Goal: Task Accomplishment & Management: Complete application form

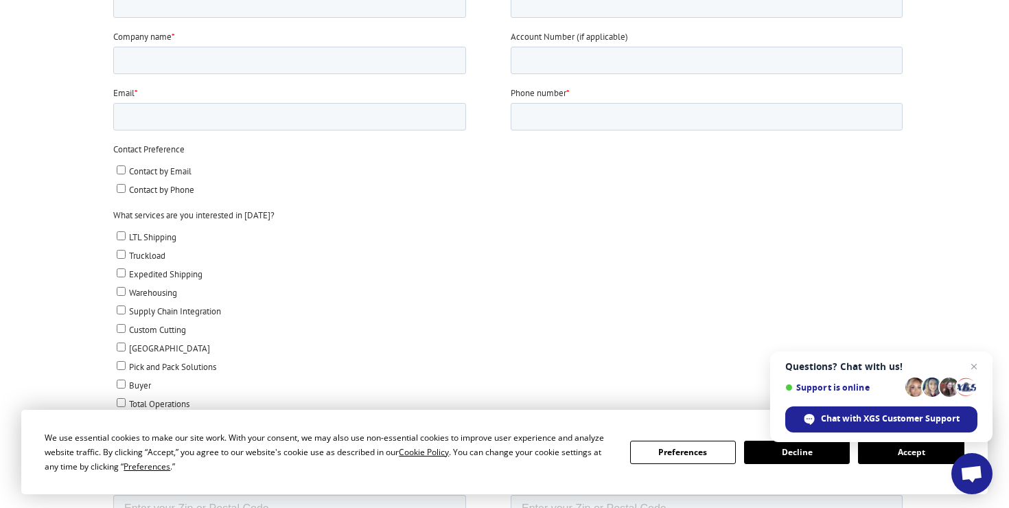
scroll to position [439, 0]
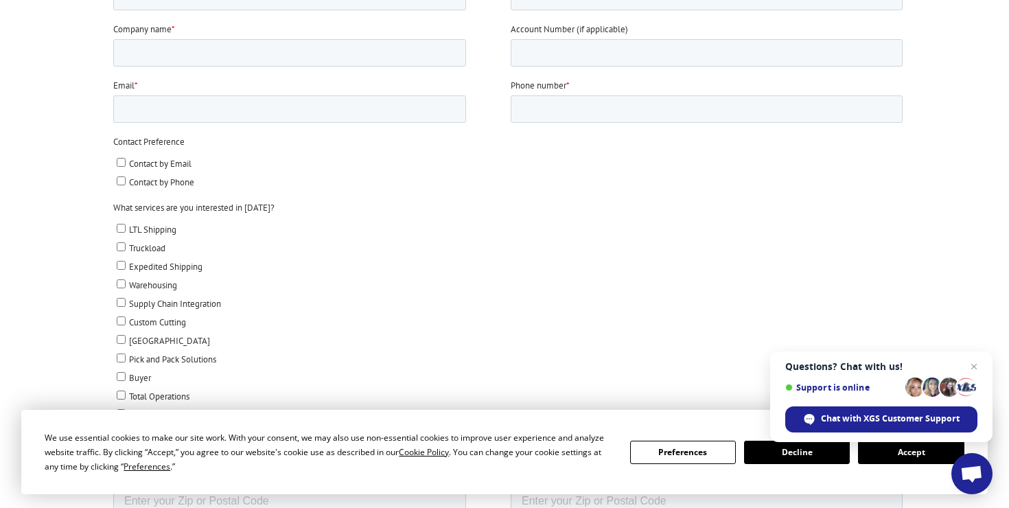
click at [122, 357] on input "Pick and Pack Solutions" at bounding box center [121, 358] width 9 height 9
checkbox input "true"
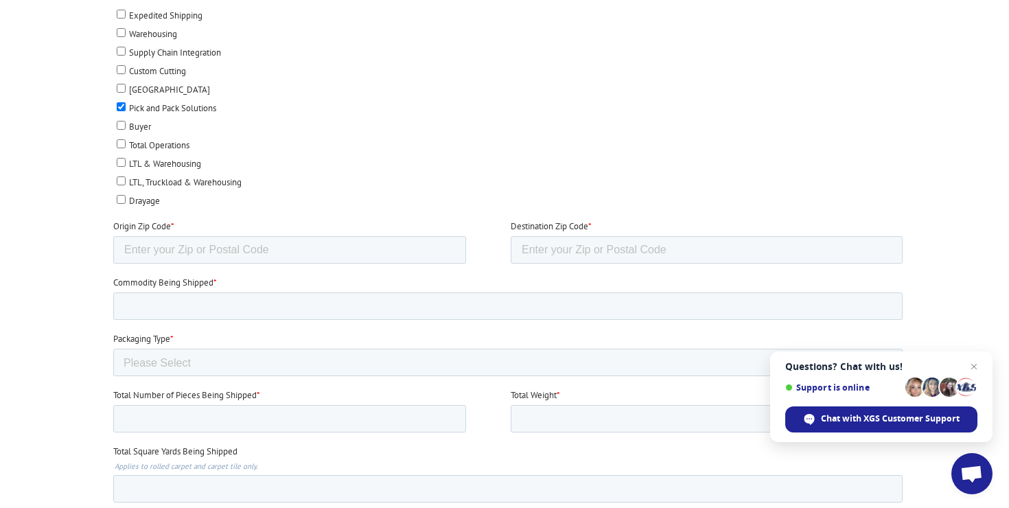
scroll to position [691, 0]
click at [189, 357] on select "Please Select Rolled Goods Palletized" at bounding box center [508, 361] width 790 height 27
select select "Pallets (40"x48")"
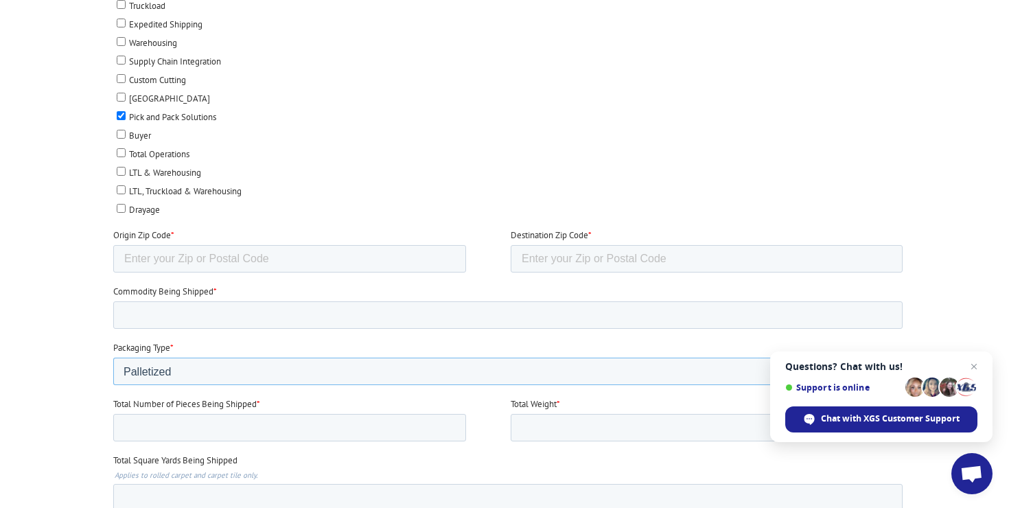
scroll to position [678, 0]
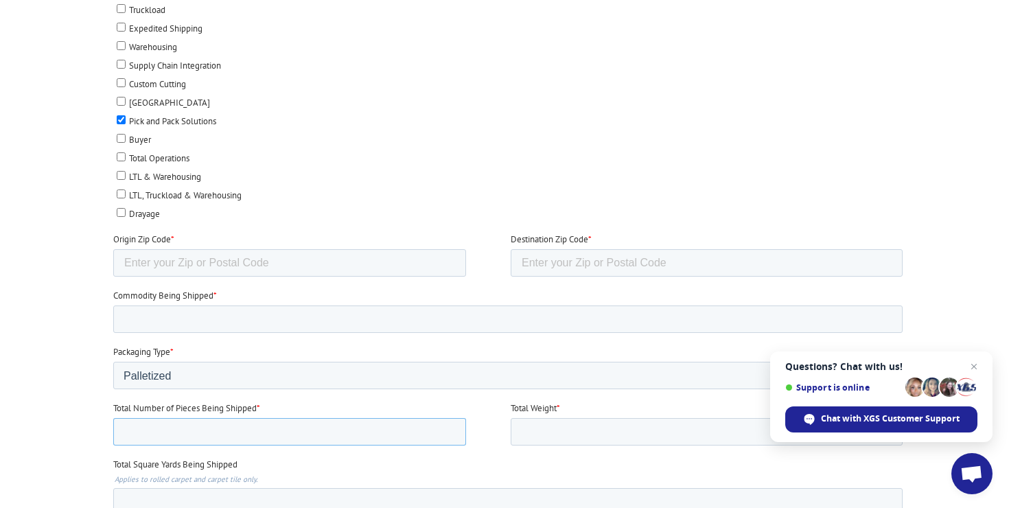
click at [289, 435] on input "Total Number of Pieces Being Shipped *" at bounding box center [289, 431] width 353 height 27
click at [449, 425] on input "1" at bounding box center [289, 431] width 353 height 27
click at [449, 425] on input "2" at bounding box center [289, 431] width 353 height 27
type input "3"
click at [449, 425] on input "3" at bounding box center [289, 431] width 353 height 27
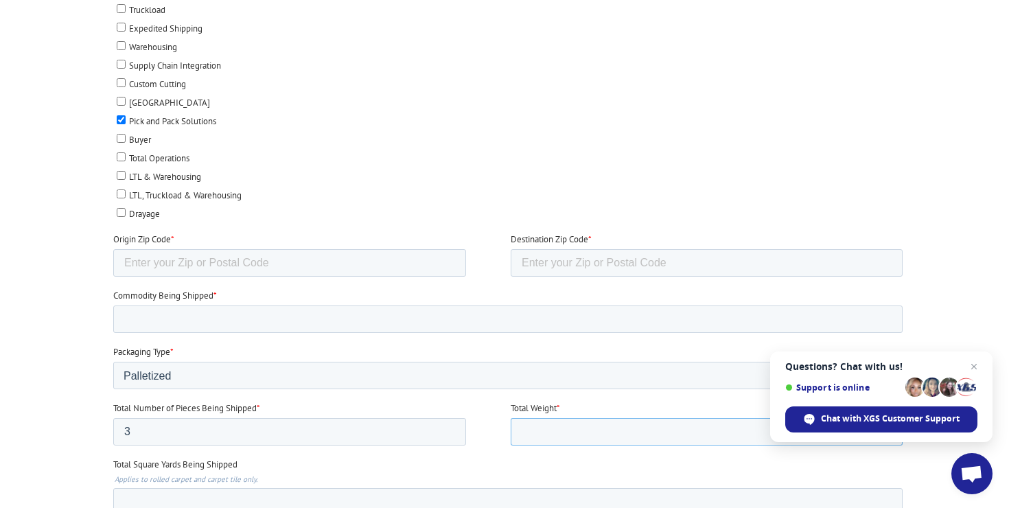
click at [548, 435] on input "Total Weight *" at bounding box center [707, 431] width 392 height 27
type input "500"
click at [303, 260] on input "Origin Zip Code *" at bounding box center [289, 262] width 353 height 27
type input "11735"
click at [531, 263] on input "Destination Zip Code *" at bounding box center [707, 262] width 392 height 27
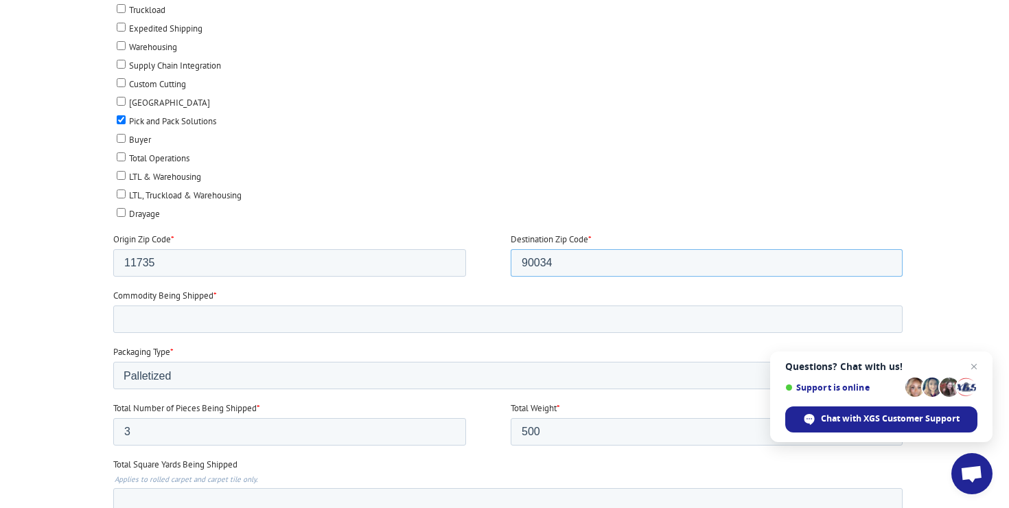
type input "90034"
click at [412, 321] on input "Commodity Being Shipped *" at bounding box center [508, 319] width 790 height 27
type input "S"
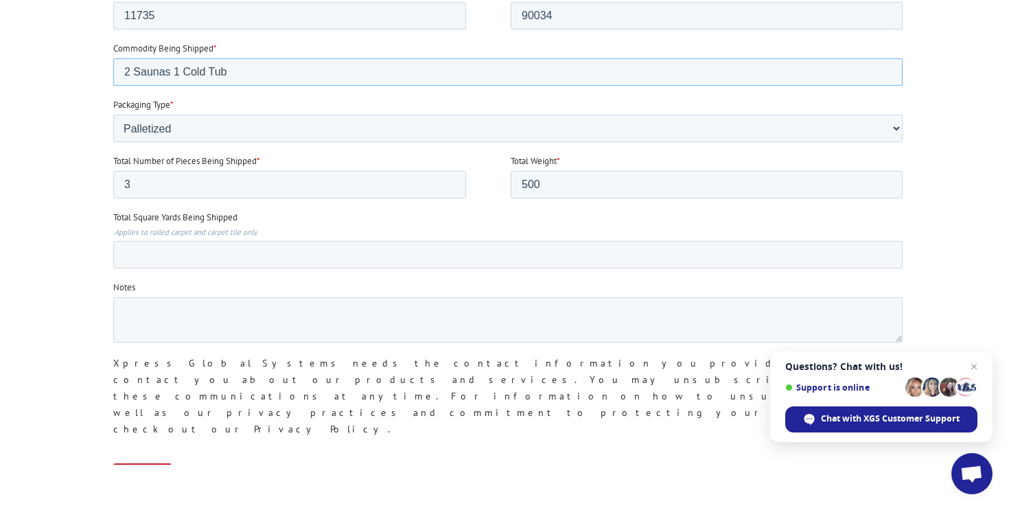
scroll to position [924, 0]
type input "2 Saunas 1 Cold Tub"
click at [242, 306] on textarea "Notes" at bounding box center [508, 320] width 790 height 45
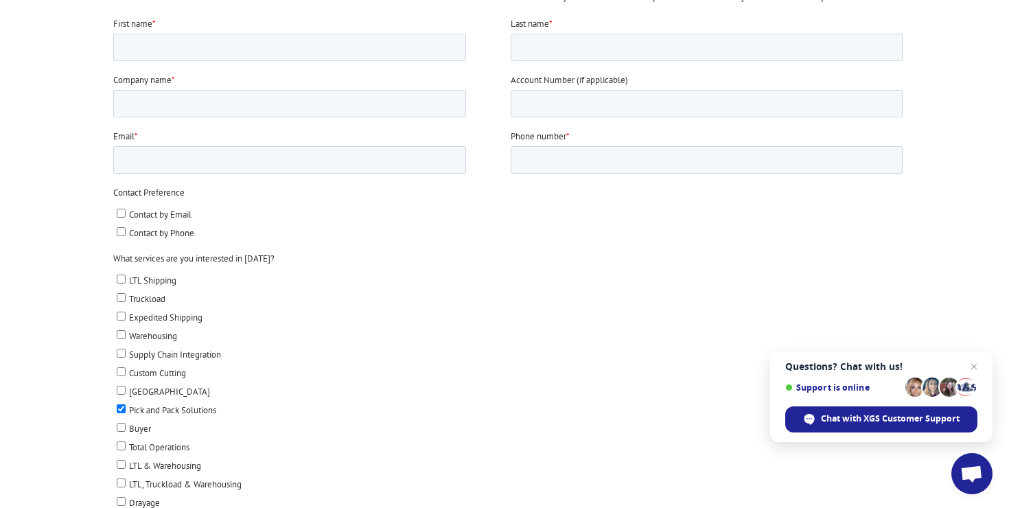
scroll to position [227, 0]
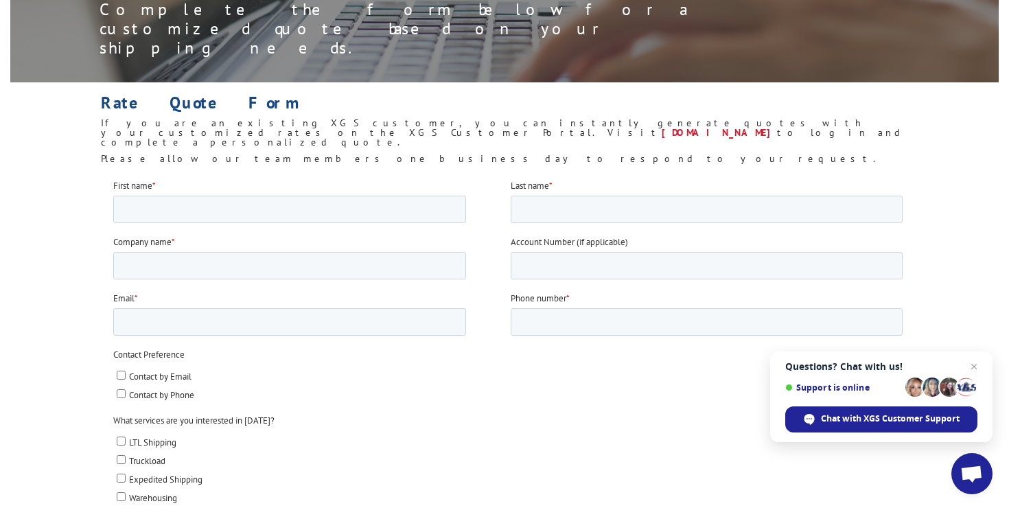
type textarea "Items wrapped and Shipped."
click at [183, 207] on input "First name *" at bounding box center [289, 208] width 353 height 27
type input "[PERSON_NAME]"
type input "W"
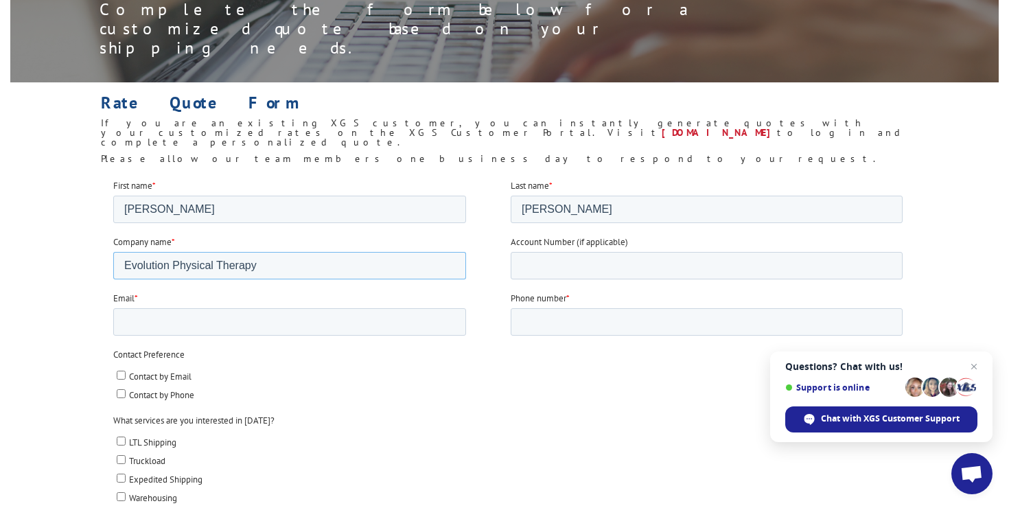
type input "Evolution Physical Therapy"
type input "[PERSON_NAME][EMAIL_ADDRESS][DOMAIN_NAME]"
type input "6106360373"
click at [432, 460] on label "Truckload" at bounding box center [510, 459] width 786 height 14
click at [126, 460] on input "Truckload" at bounding box center [121, 458] width 9 height 9
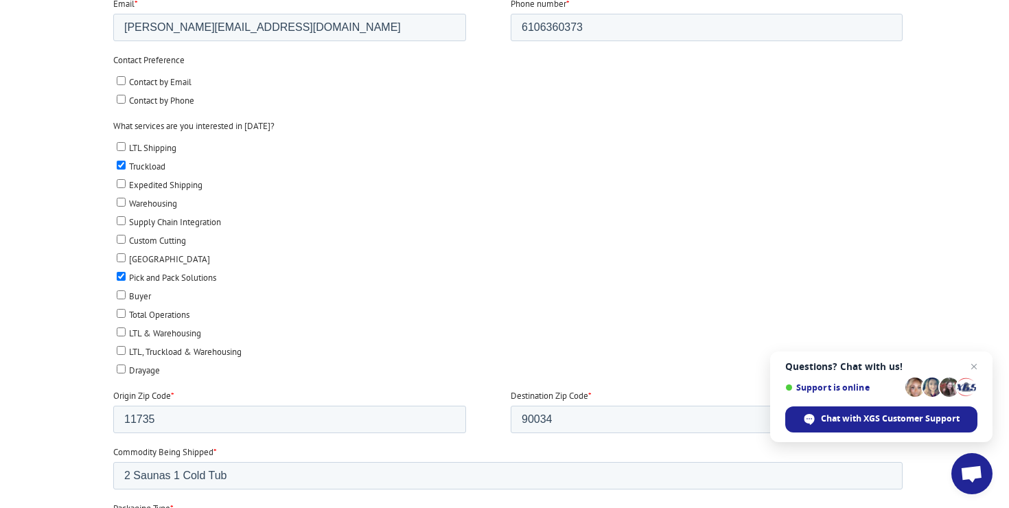
scroll to position [520, 0]
click at [117, 167] on input "Truckload" at bounding box center [121, 165] width 9 height 9
checkbox input "false"
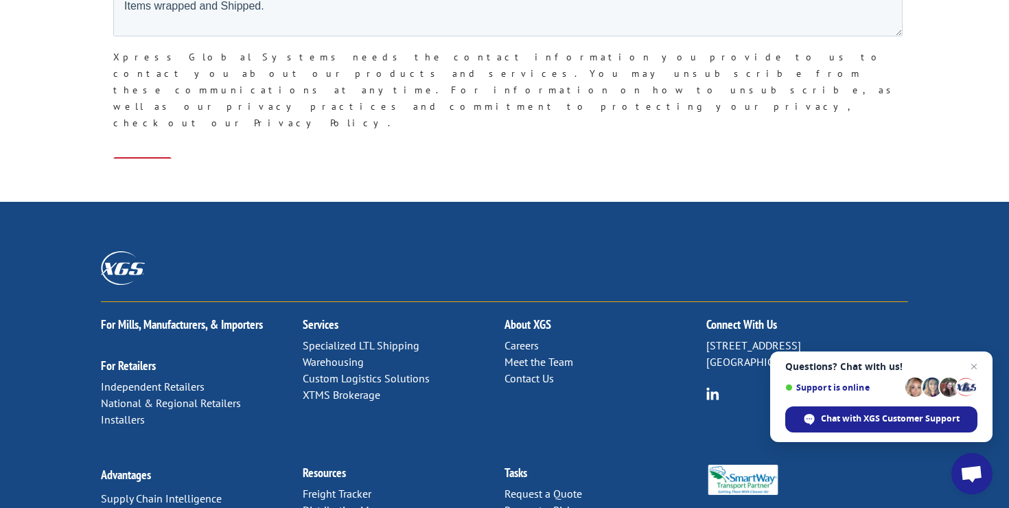
scroll to position [1105, 0]
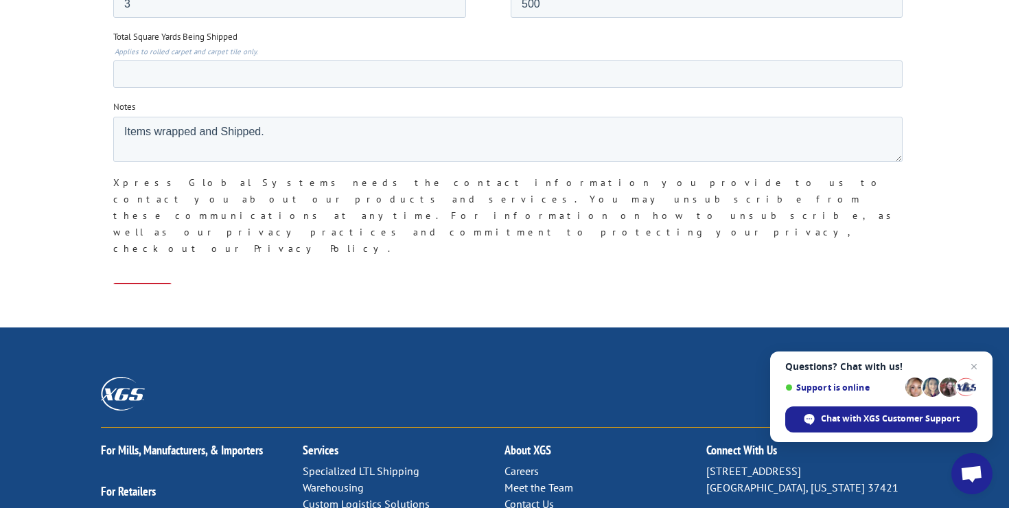
click at [154, 283] on input "Submit" at bounding box center [142, 296] width 58 height 26
